Goal: Find specific page/section: Find specific page/section

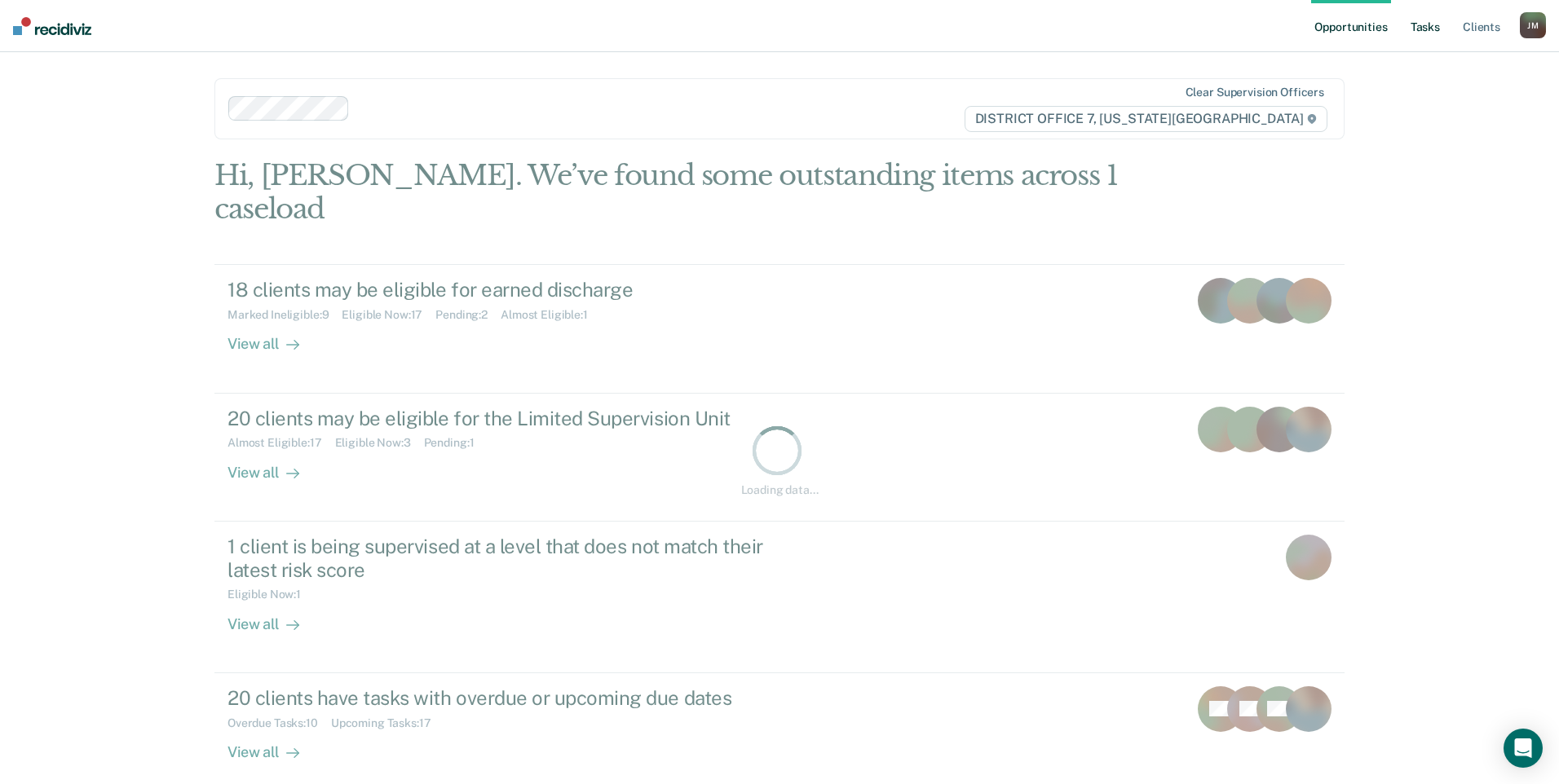
click at [1422, 18] on link "Tasks" at bounding box center [1425, 26] width 36 height 52
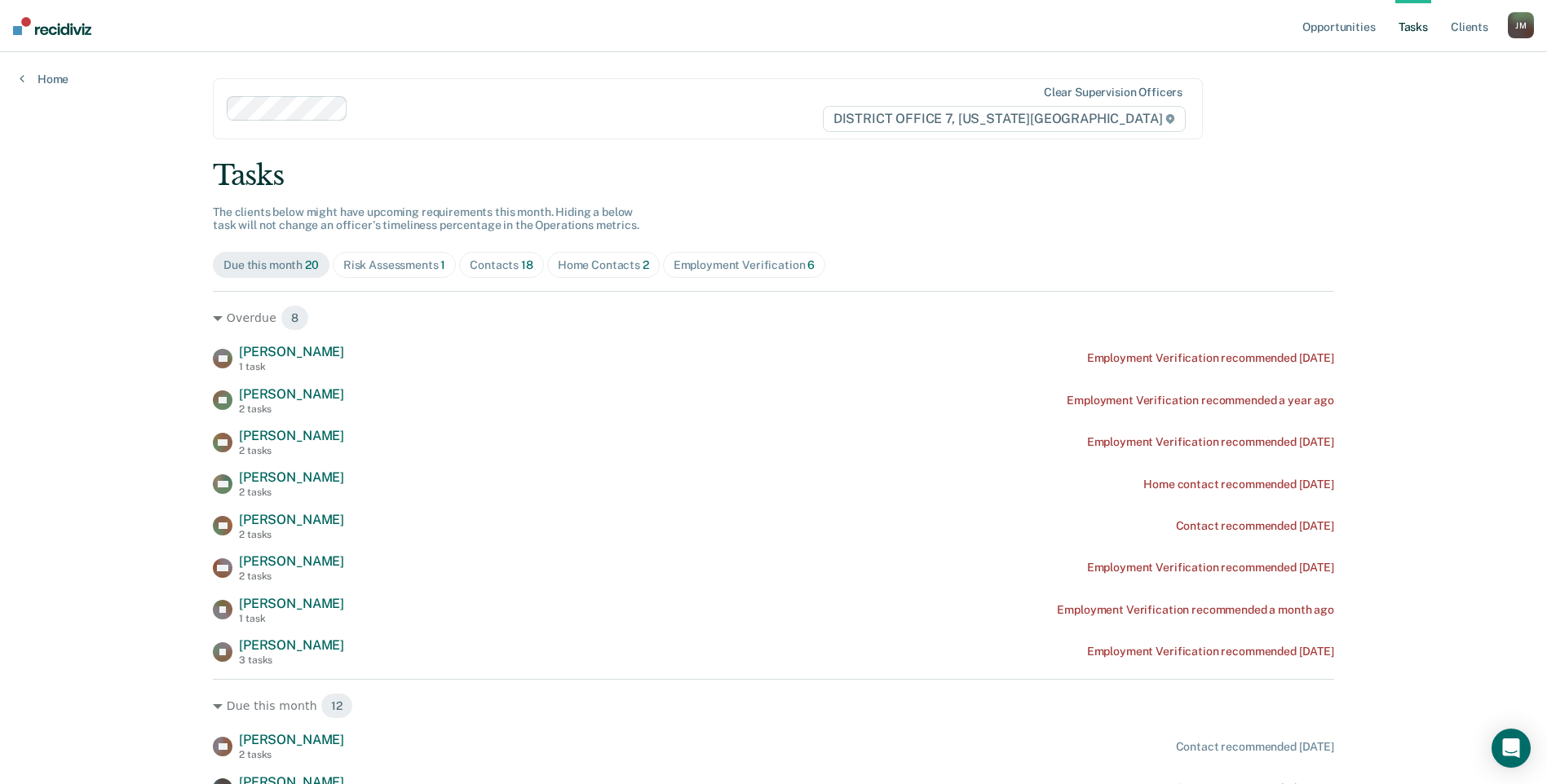
click at [608, 256] on span "Home Contacts 2" at bounding box center [603, 265] width 113 height 26
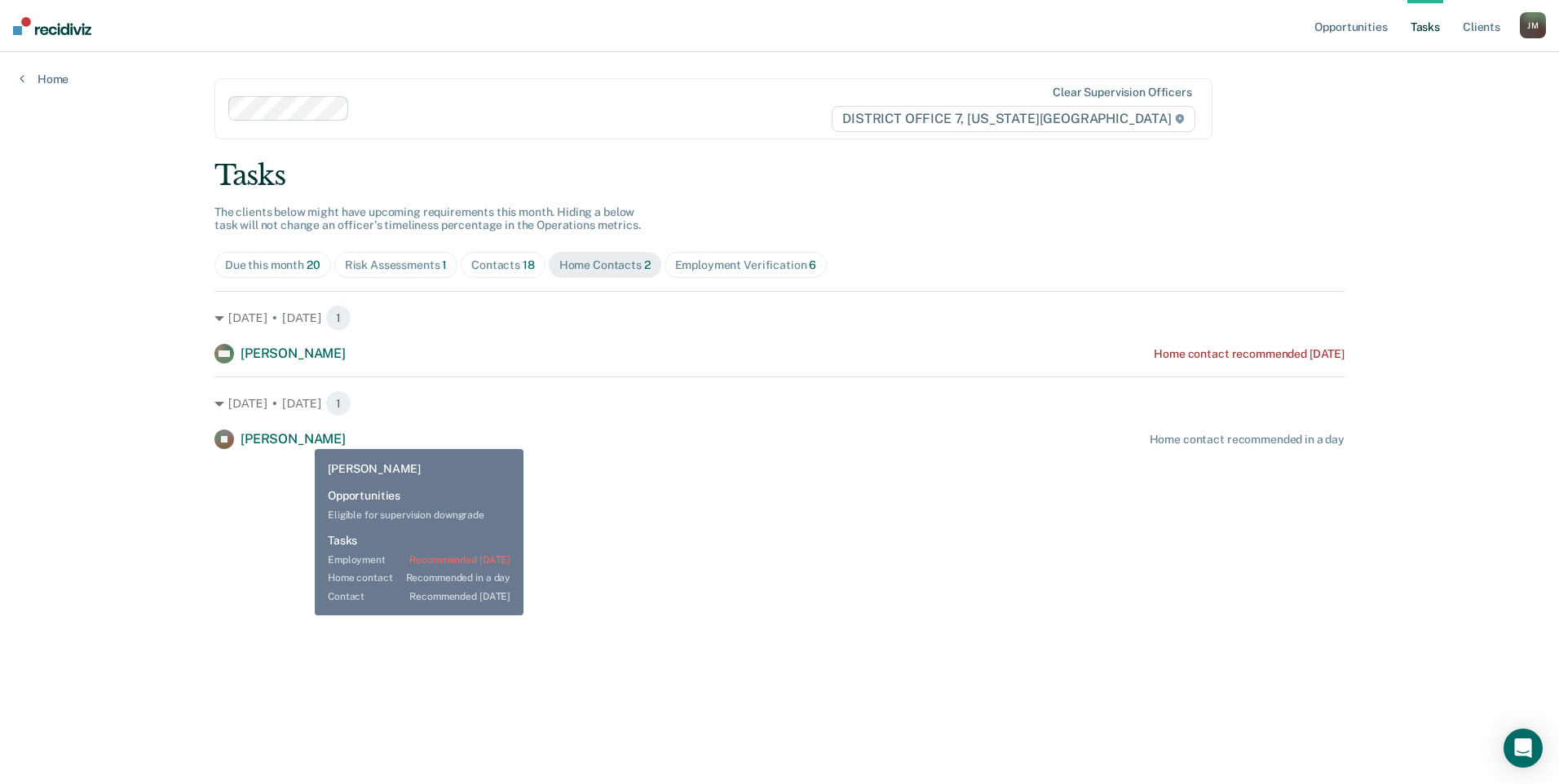
click at [298, 441] on span "[PERSON_NAME]" at bounding box center [293, 439] width 105 height 16
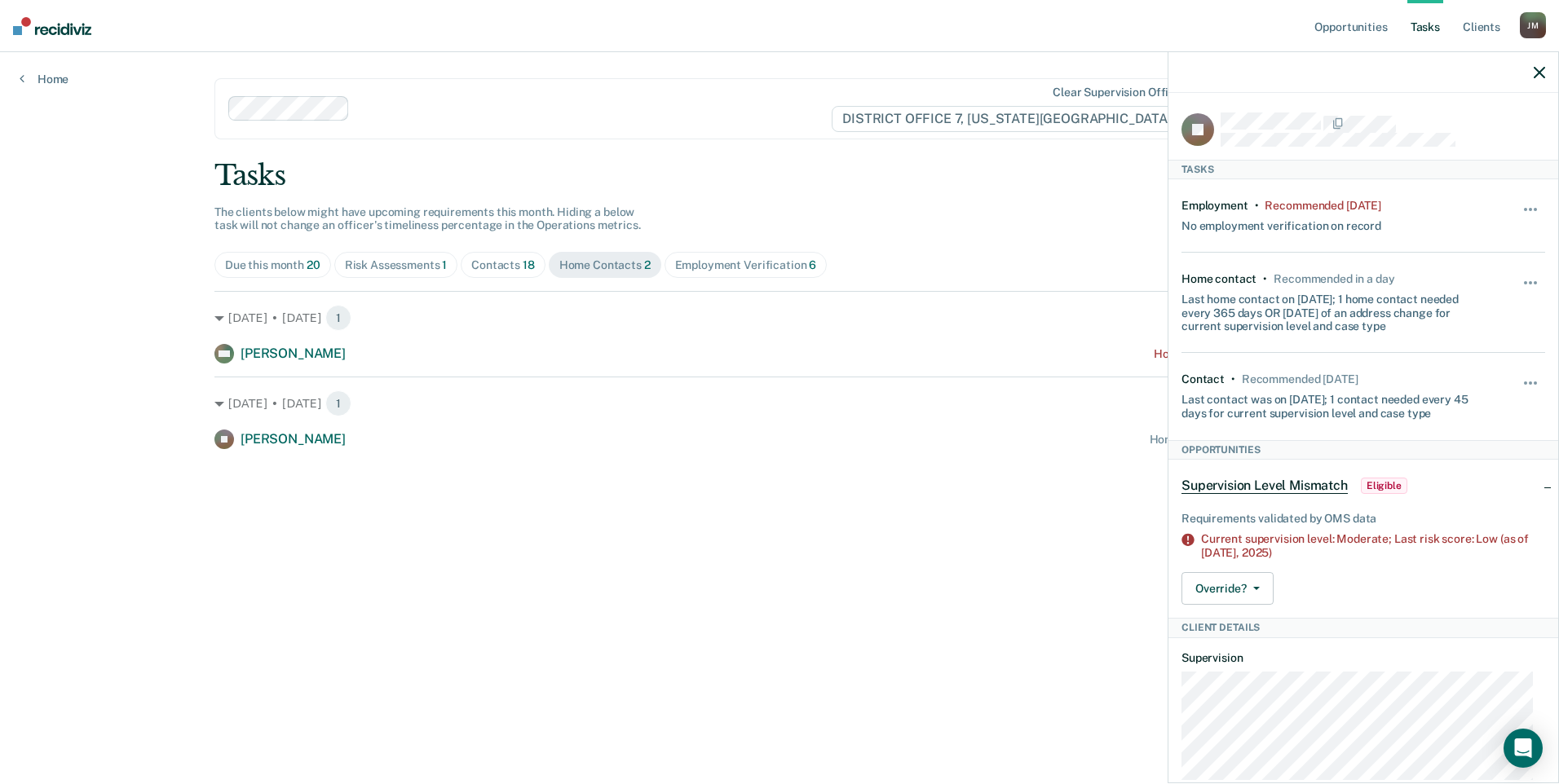
click at [846, 86] on div "Clear supervision officers DISTRICT OFFICE 7, [US_STATE][GEOGRAPHIC_DATA]" at bounding box center [713, 108] width 998 height 61
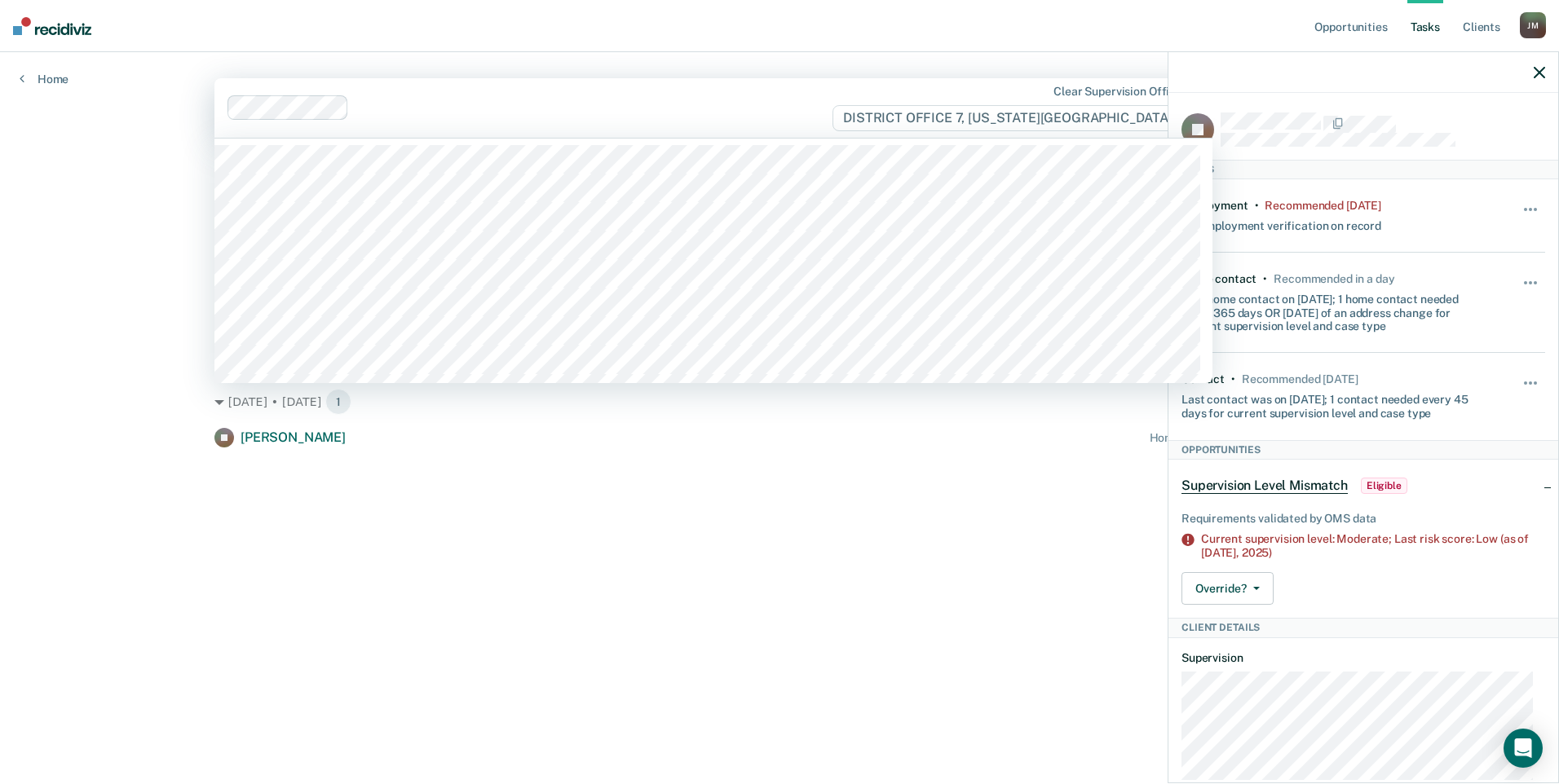
click at [1534, 65] on div at bounding box center [1363, 73] width 390 height 41
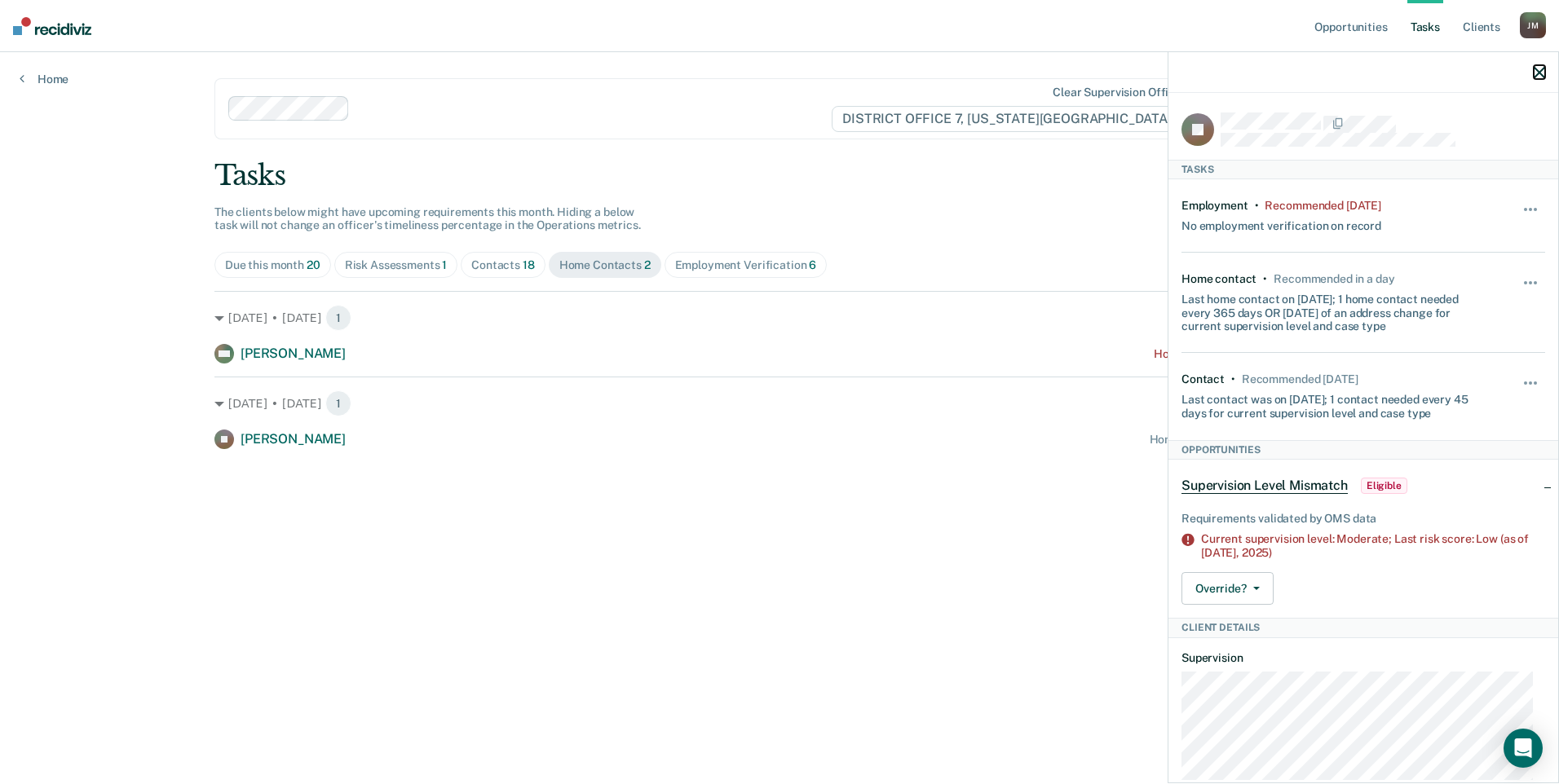
click at [1534, 77] on icon "button" at bounding box center [1539, 72] width 11 height 11
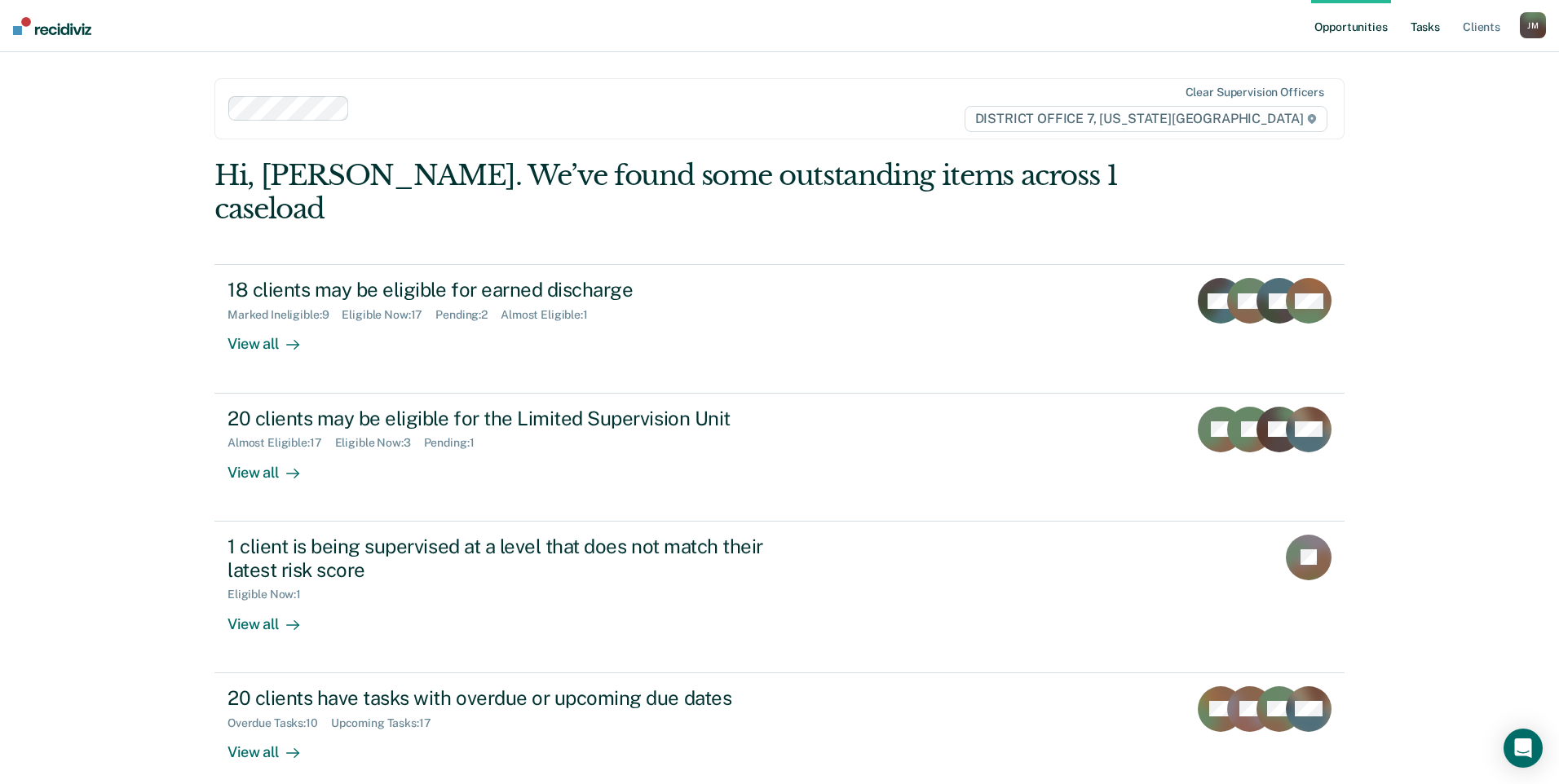
click at [1429, 29] on link "Tasks" at bounding box center [1425, 26] width 36 height 52
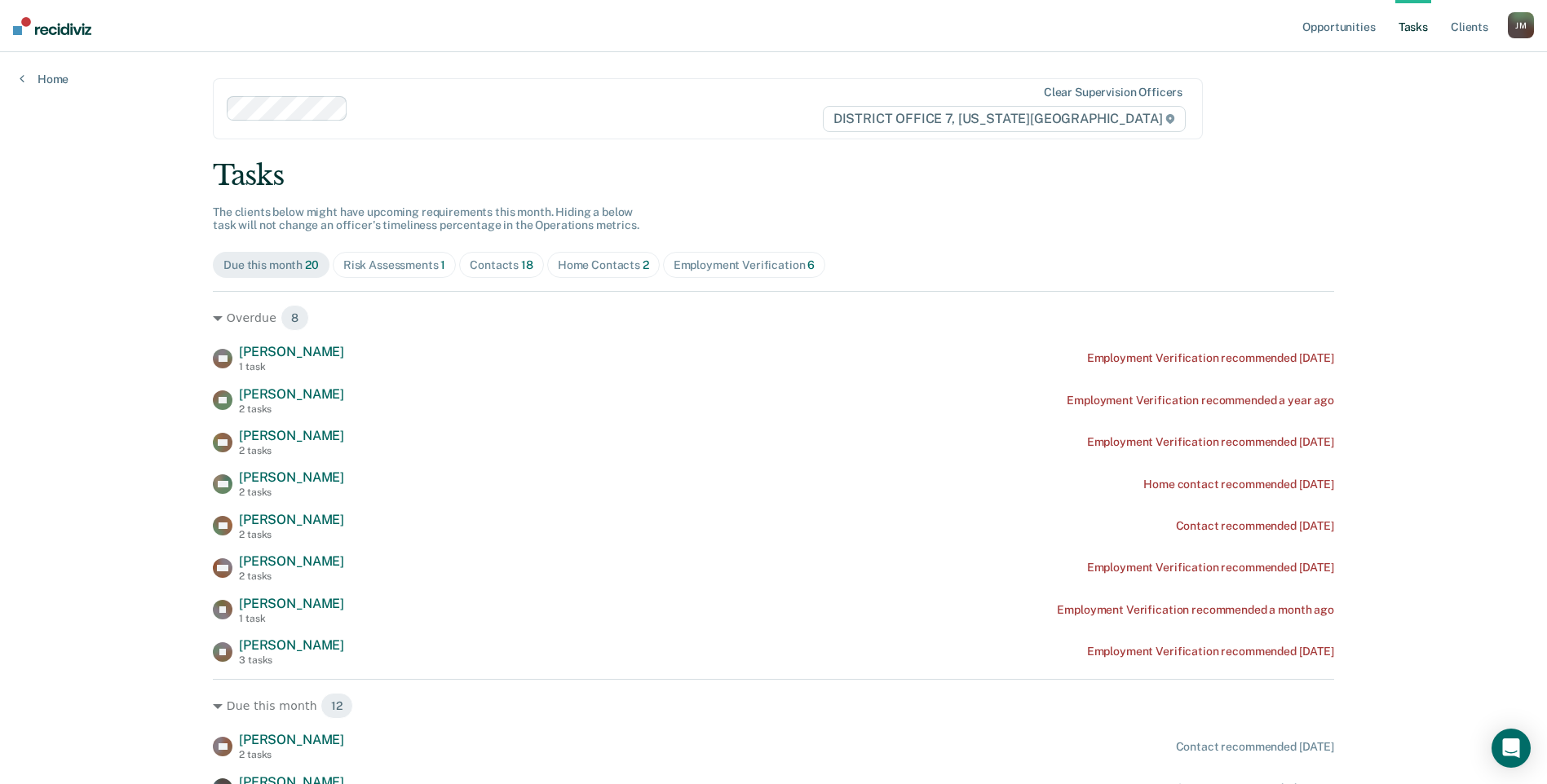
click at [613, 261] on div "Home Contacts 2" at bounding box center [603, 265] width 91 height 14
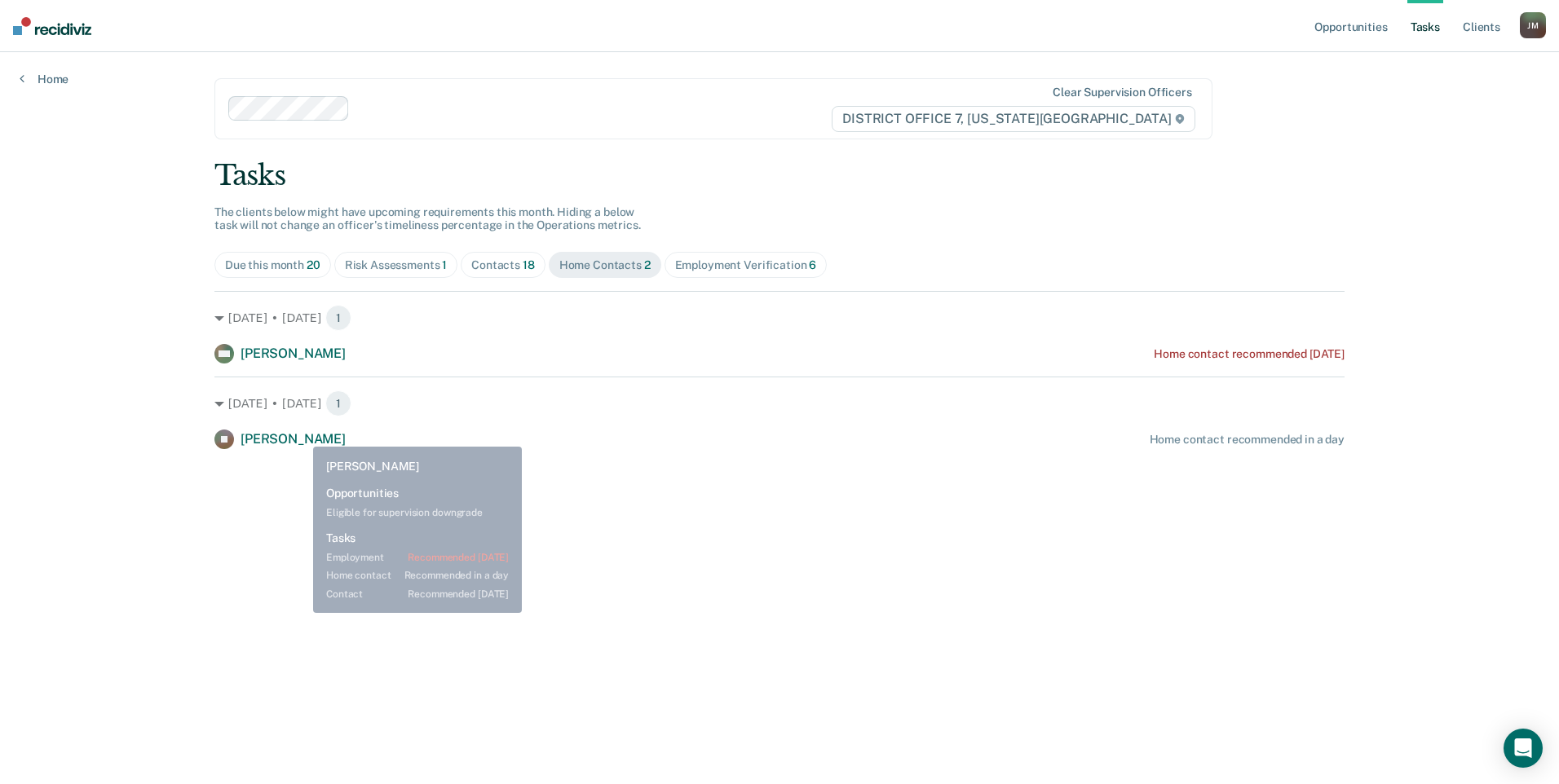
click at [290, 426] on div "Sep. 16 • Tuesday 1 JR Joshua Rakoski Home contact recommended in a day" at bounding box center [779, 412] width 1130 height 73
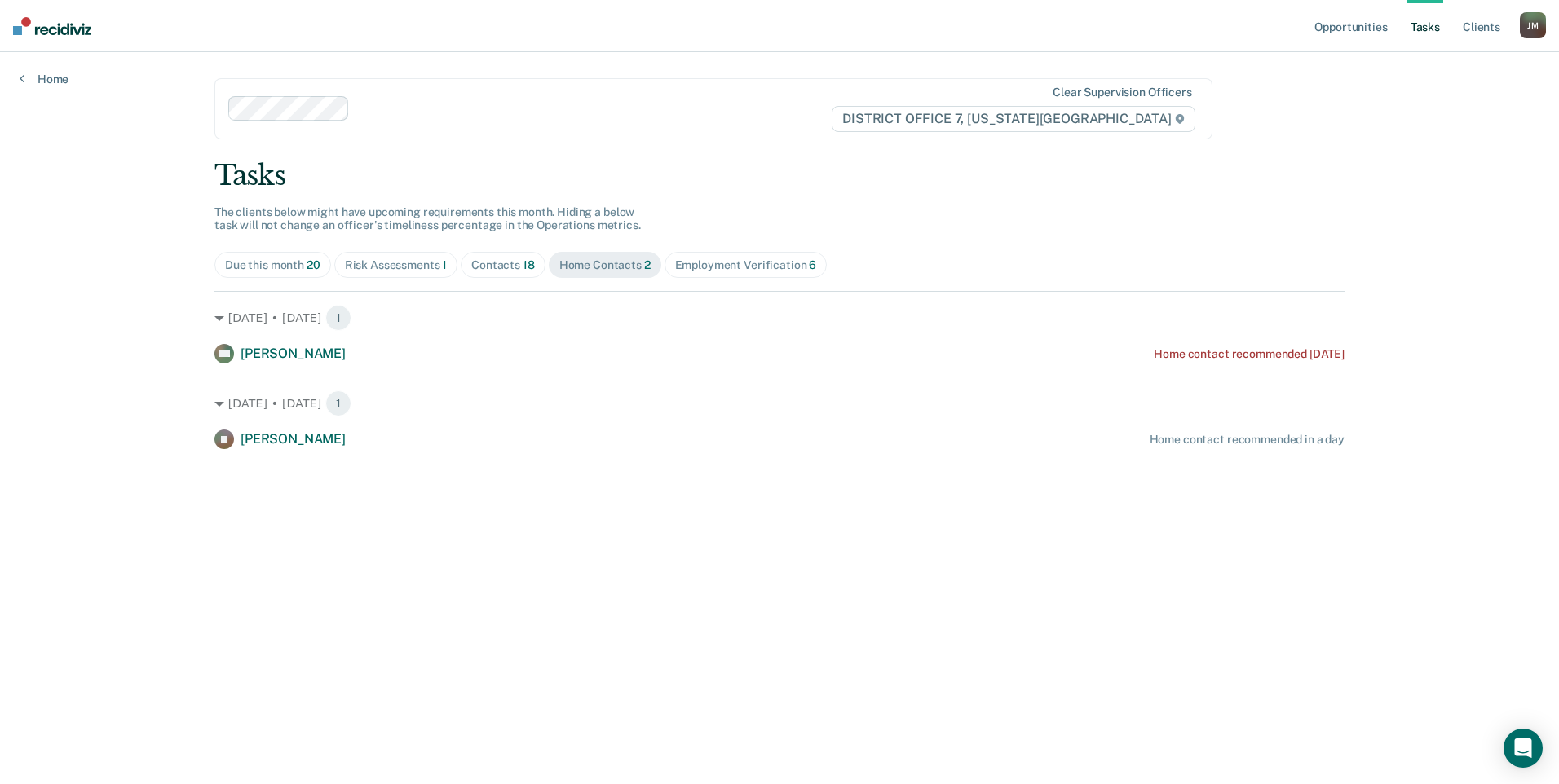
click at [289, 448] on div "JR Joshua Rakoski" at bounding box center [280, 439] width 131 height 19
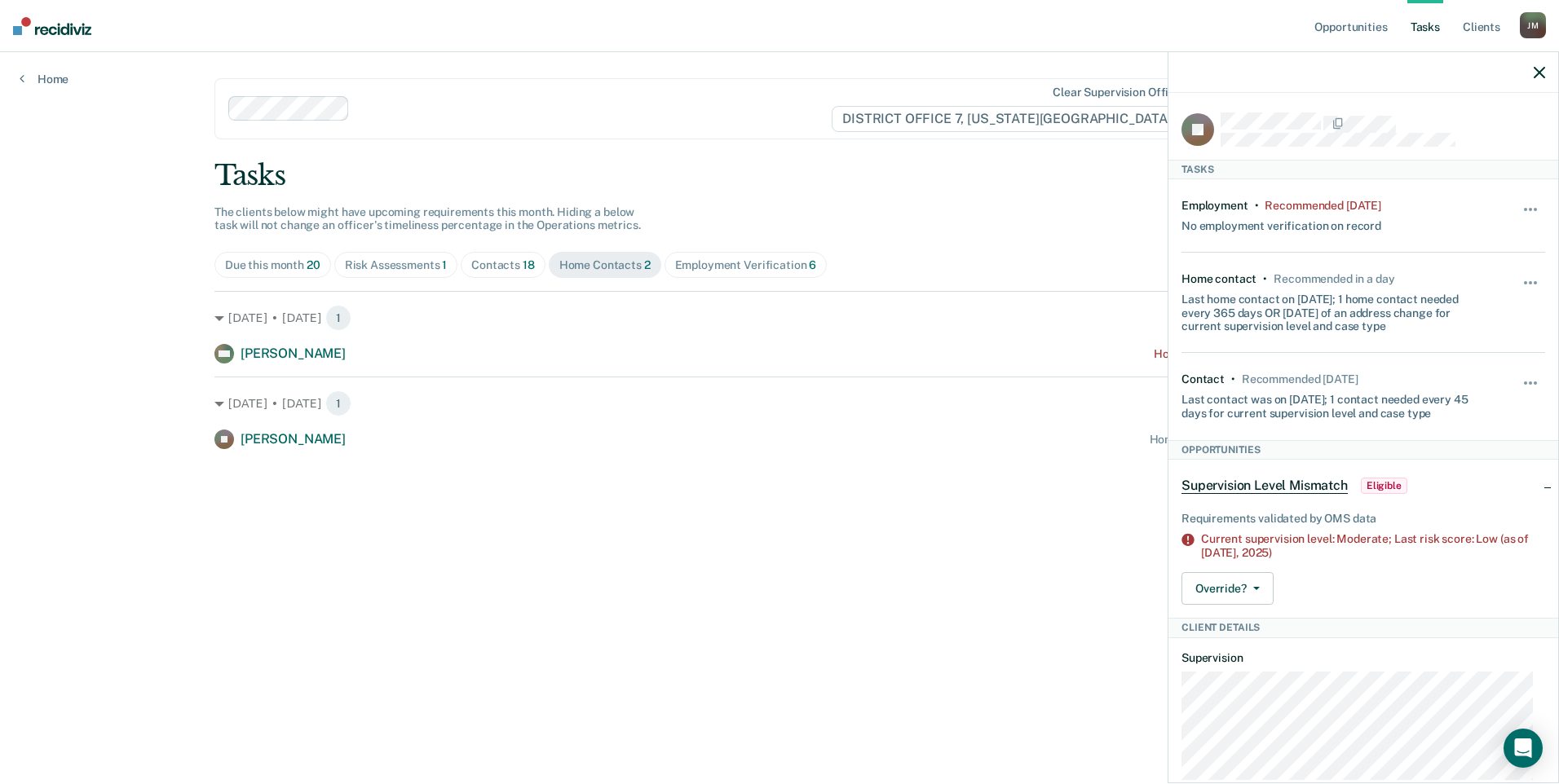
click at [491, 273] on span "Contacts 18" at bounding box center [502, 265] width 85 height 26
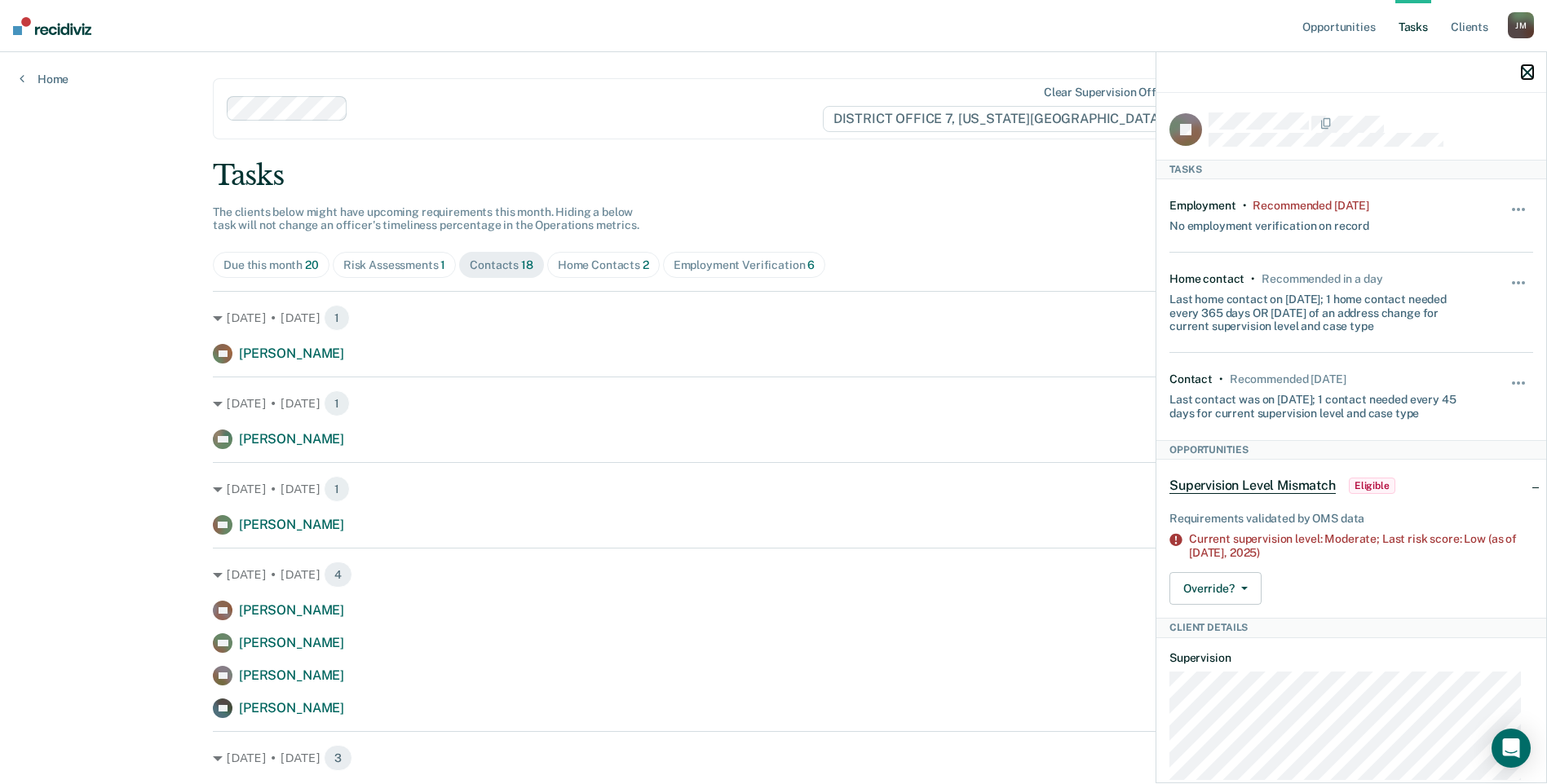
click at [1530, 66] on icon "button" at bounding box center [1527, 72] width 11 height 11
